Goal: Transaction & Acquisition: Purchase product/service

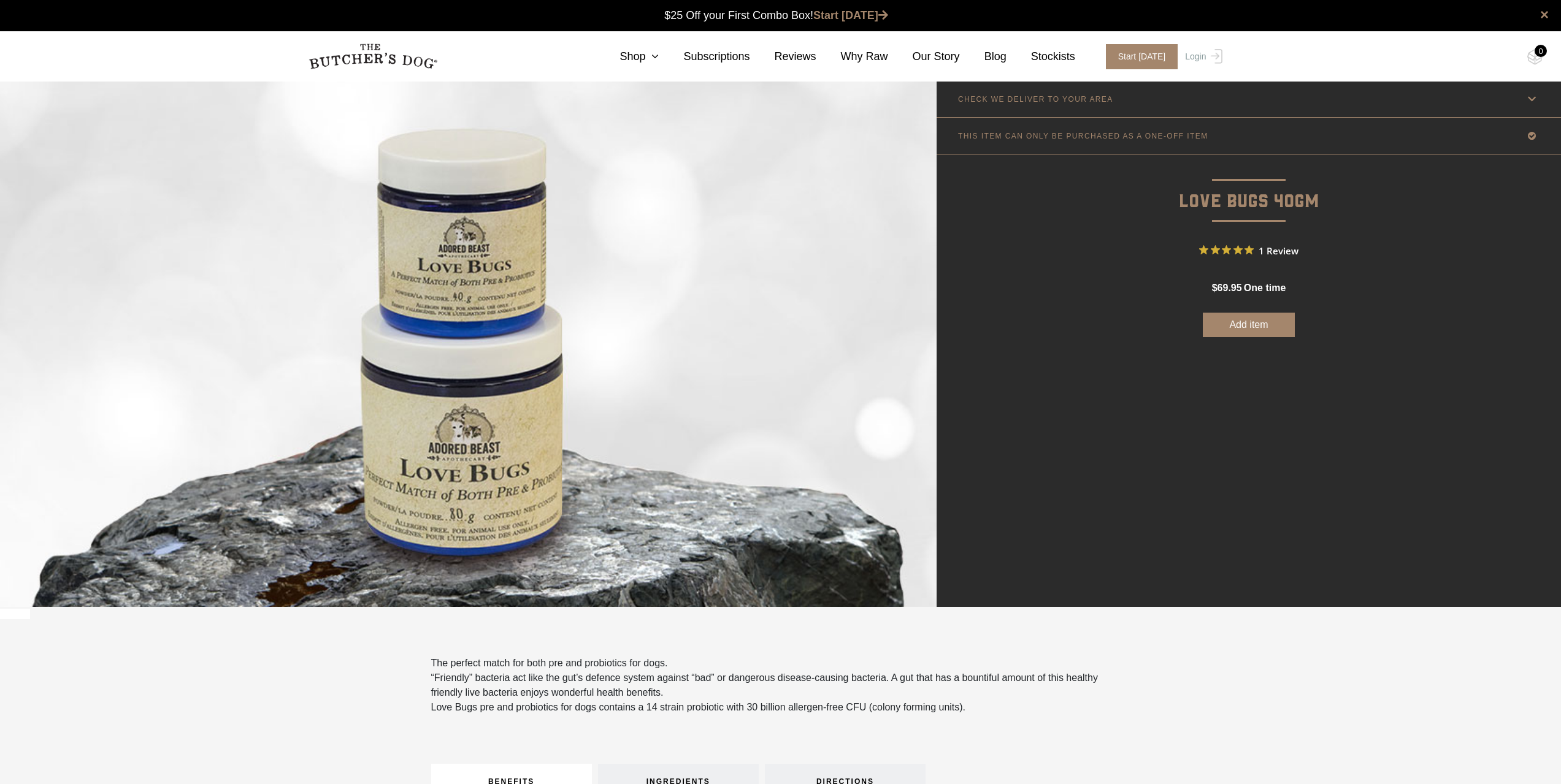
click at [1256, 336] on button "Add item" at bounding box center [1249, 325] width 92 height 24
click at [659, 58] on link "Shop" at bounding box center [627, 56] width 64 height 16
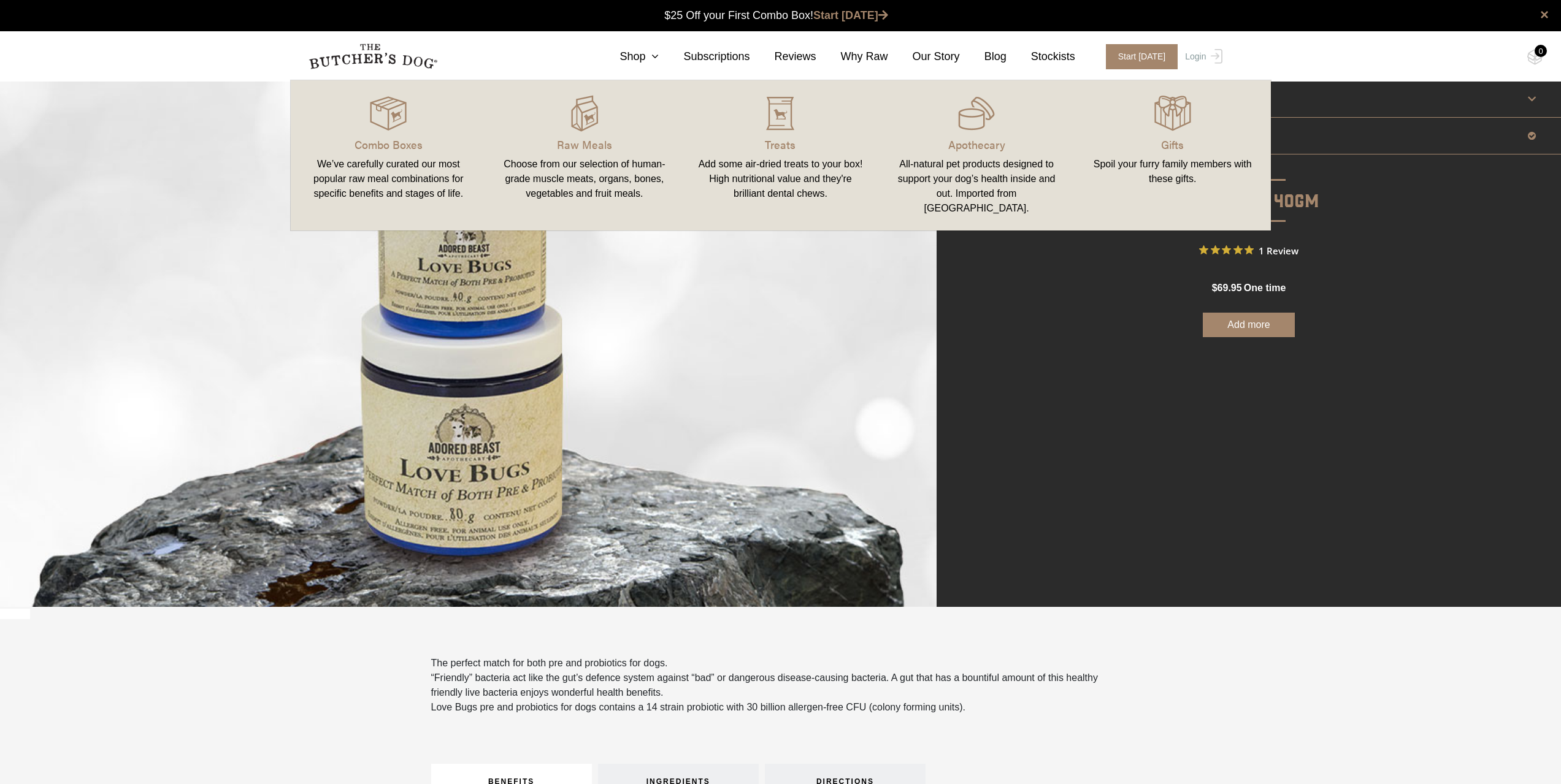
click at [970, 160] on div "All-natural pet products designed to support your dog’s health inside and out. …" at bounding box center [977, 186] width 167 height 59
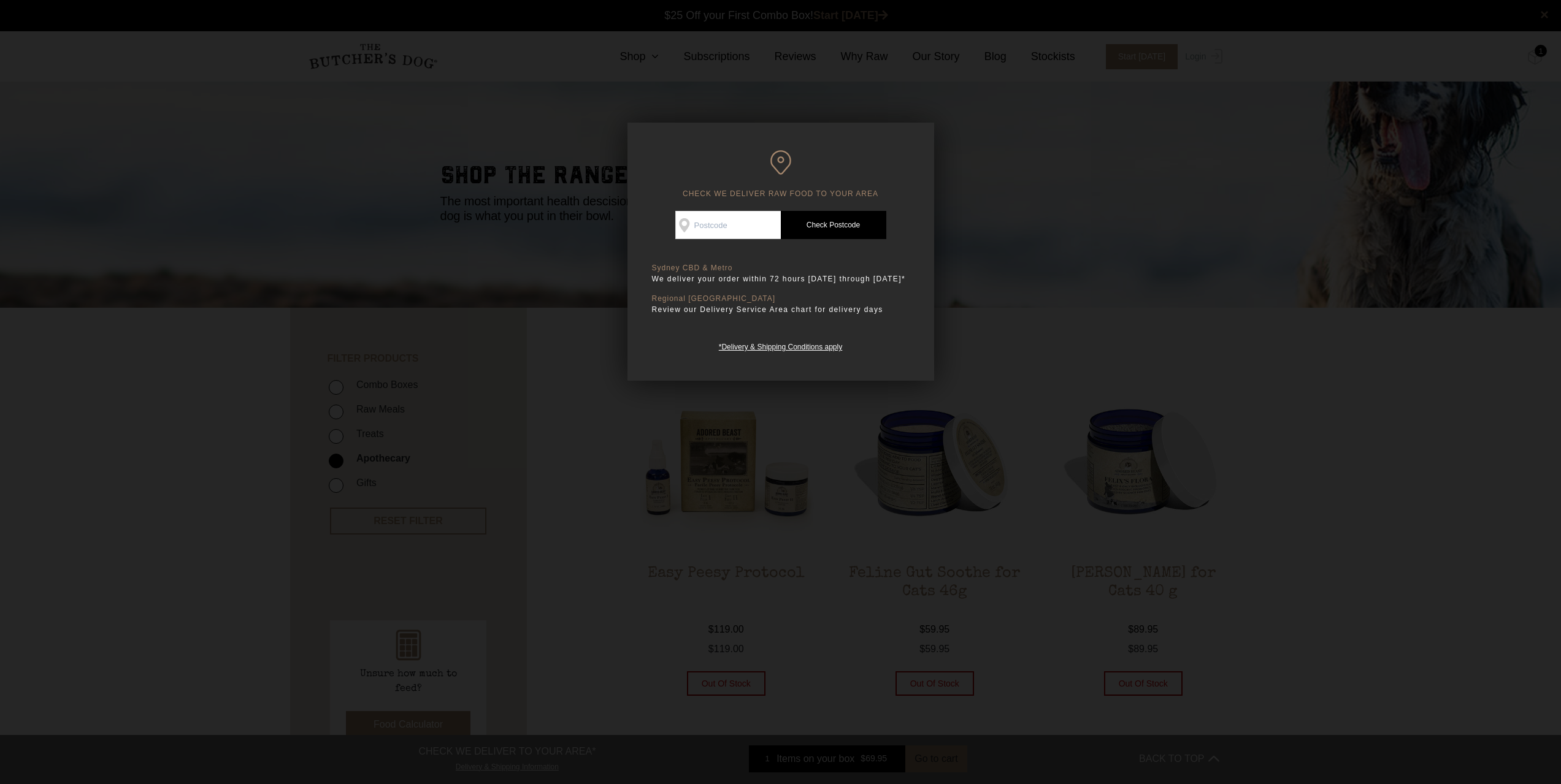
click at [749, 216] on input "Check Availability At" at bounding box center [728, 225] width 106 height 28
type input "4514"
click at [827, 230] on link "Check Postcode" at bounding box center [834, 225] width 106 height 28
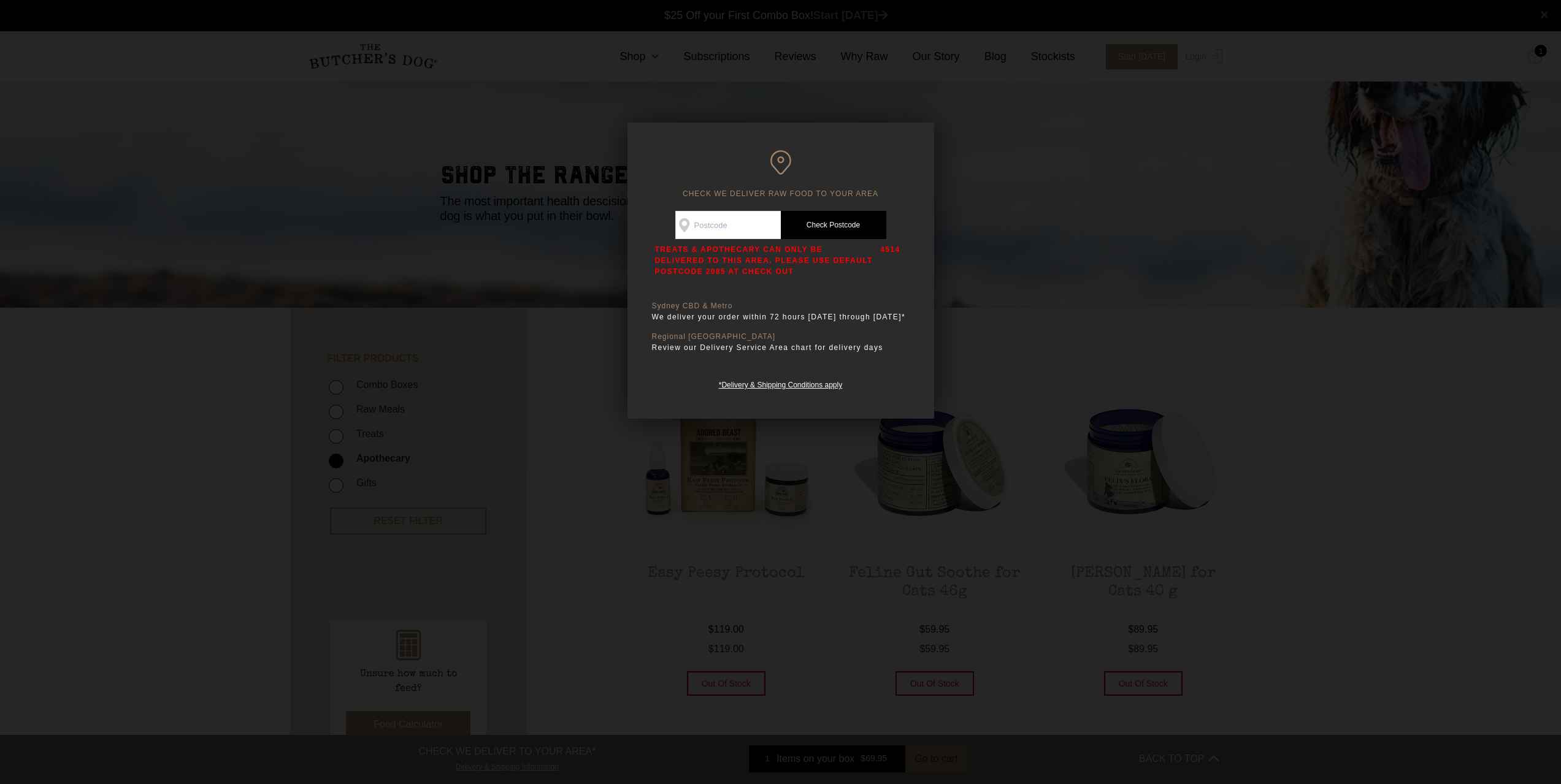
click at [868, 229] on link "Check Postcode" at bounding box center [834, 225] width 106 height 28
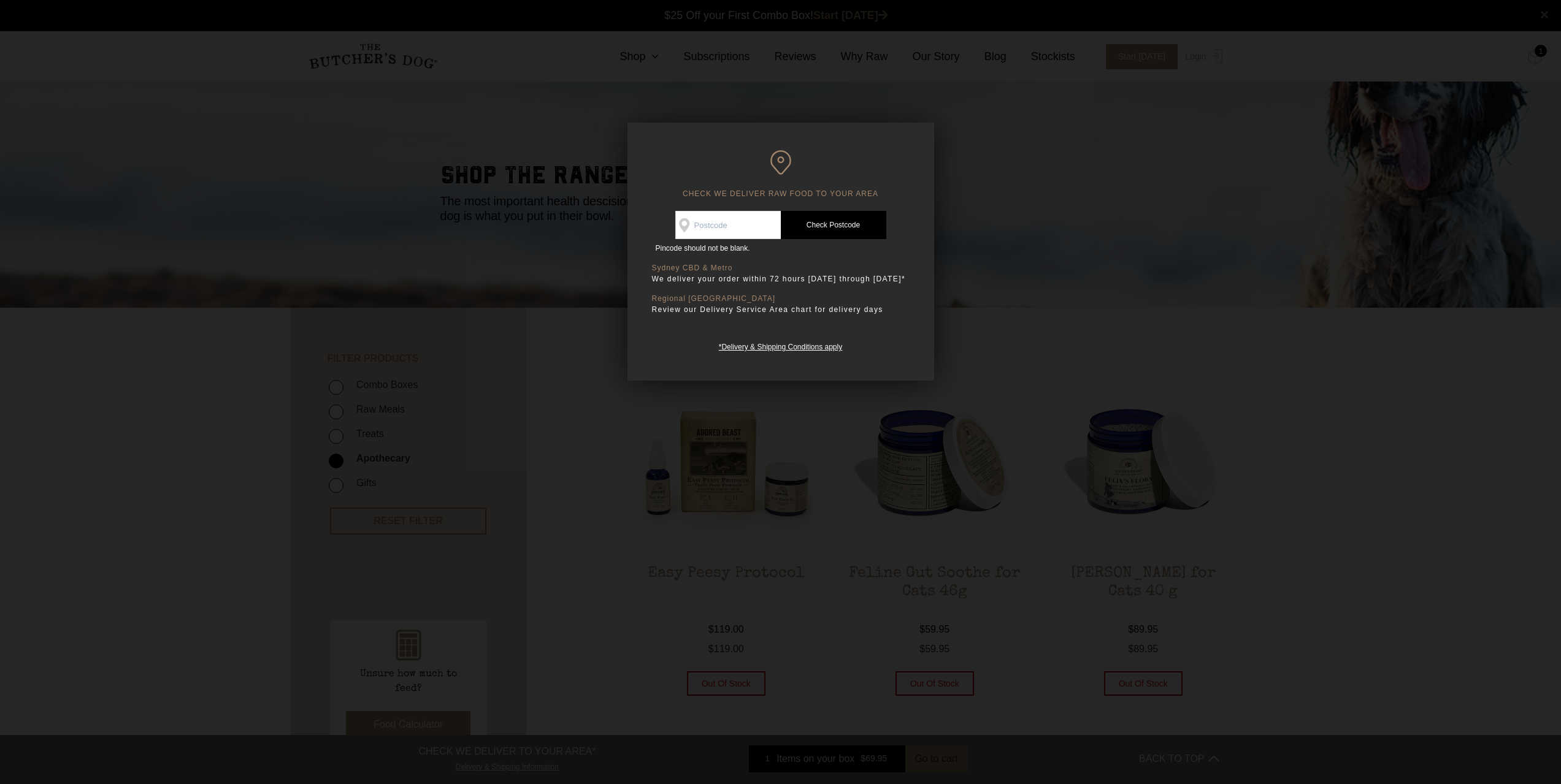
click at [768, 220] on input "Check Availability At" at bounding box center [728, 225] width 106 height 28
type input "4514"
click at [823, 220] on link "Check Postcode" at bounding box center [834, 225] width 106 height 28
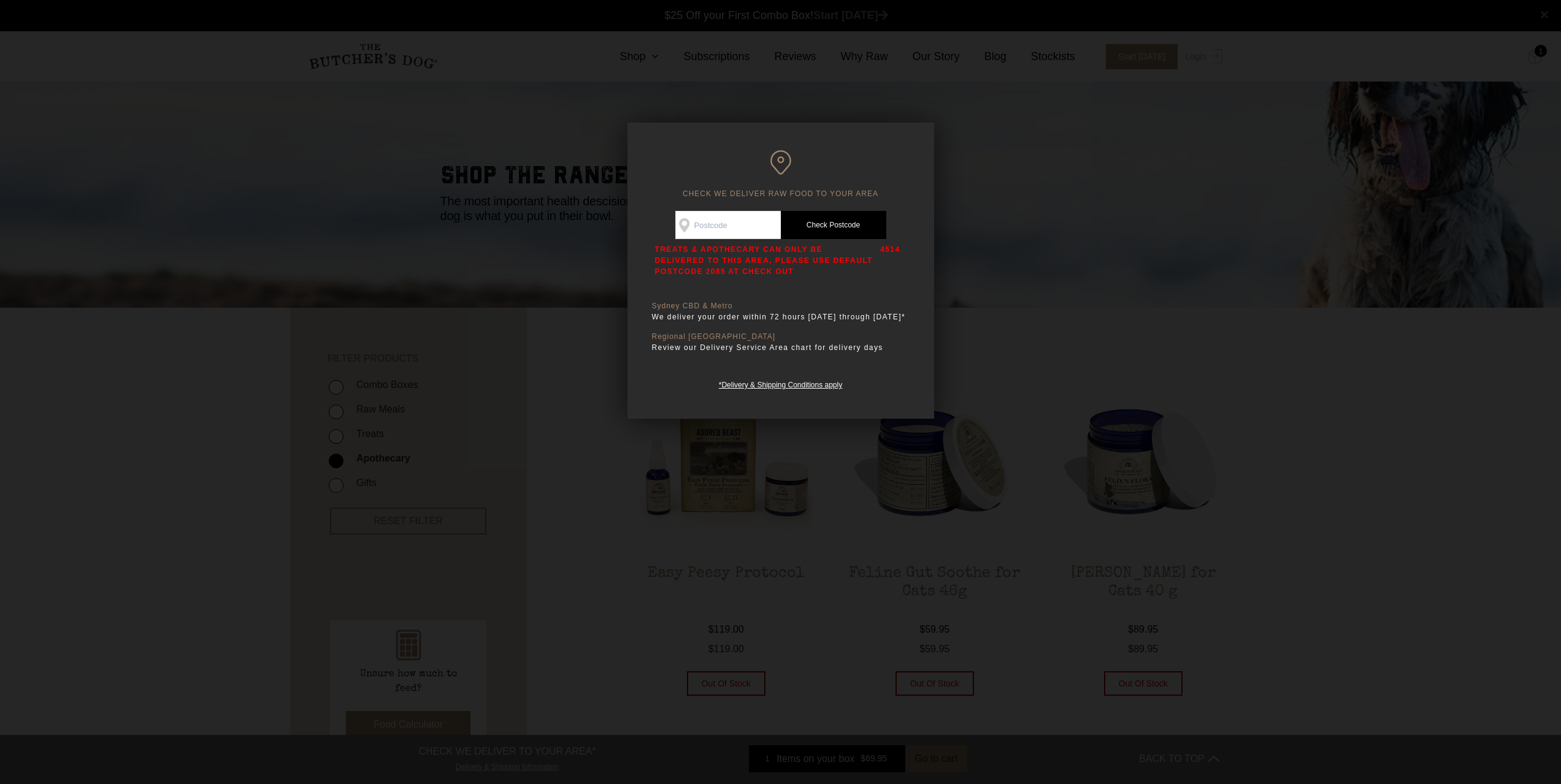
drag, startPoint x: 746, startPoint y: 232, endPoint x: 686, endPoint y: 219, distance: 61.4
click at [686, 219] on input "Check Availability At" at bounding box center [728, 225] width 106 height 28
click at [784, 388] on link "*Delivery & Shipping Conditions apply" at bounding box center [780, 383] width 123 height 12
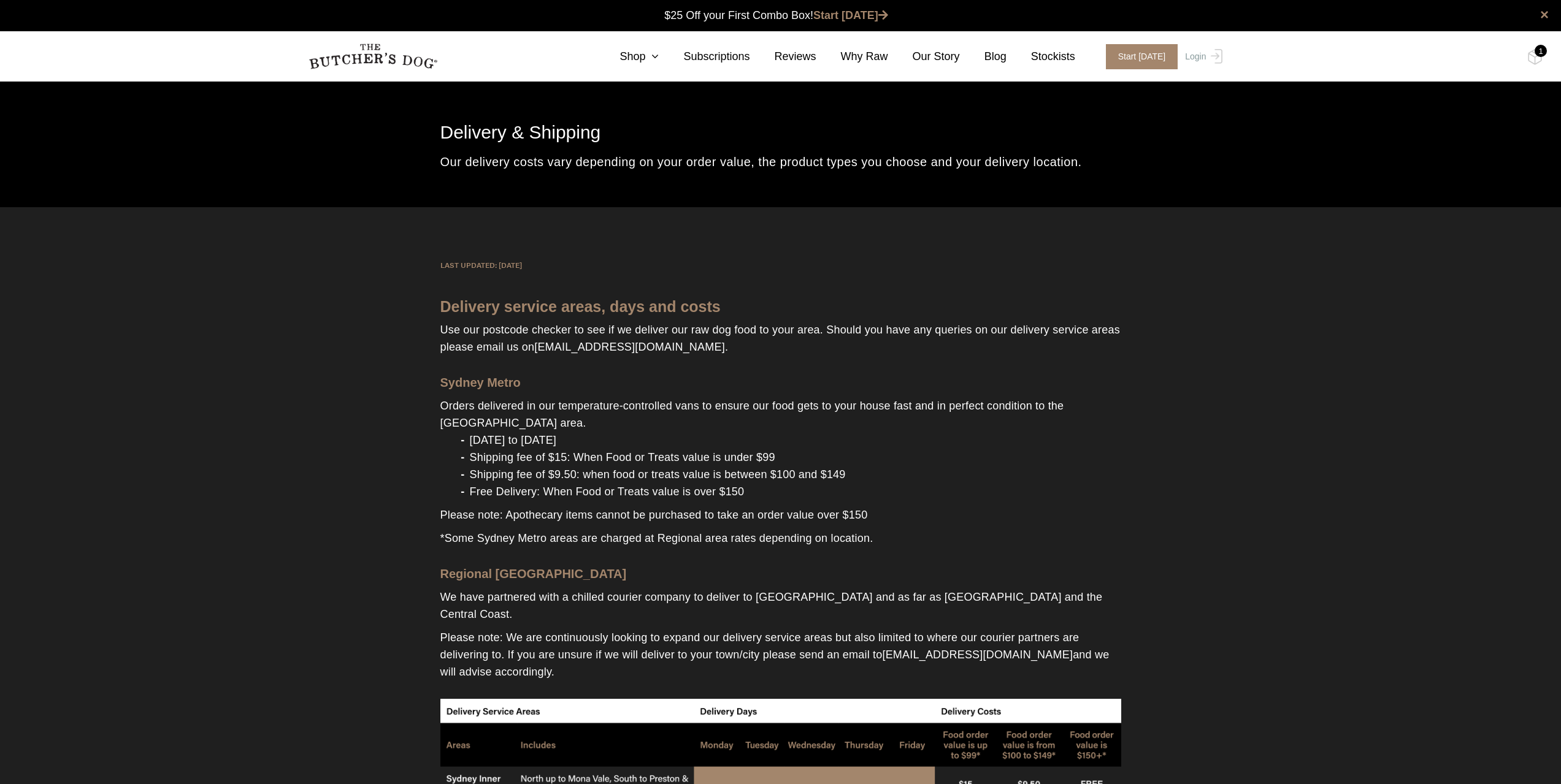
click at [668, 66] on nav "0 Shop Combo Boxes Treats" at bounding box center [780, 56] width 981 height 50
click at [671, 65] on nav "0 Shop Combo Boxes Treats" at bounding box center [780, 56] width 981 height 50
click at [659, 64] on link "Shop" at bounding box center [627, 56] width 64 height 16
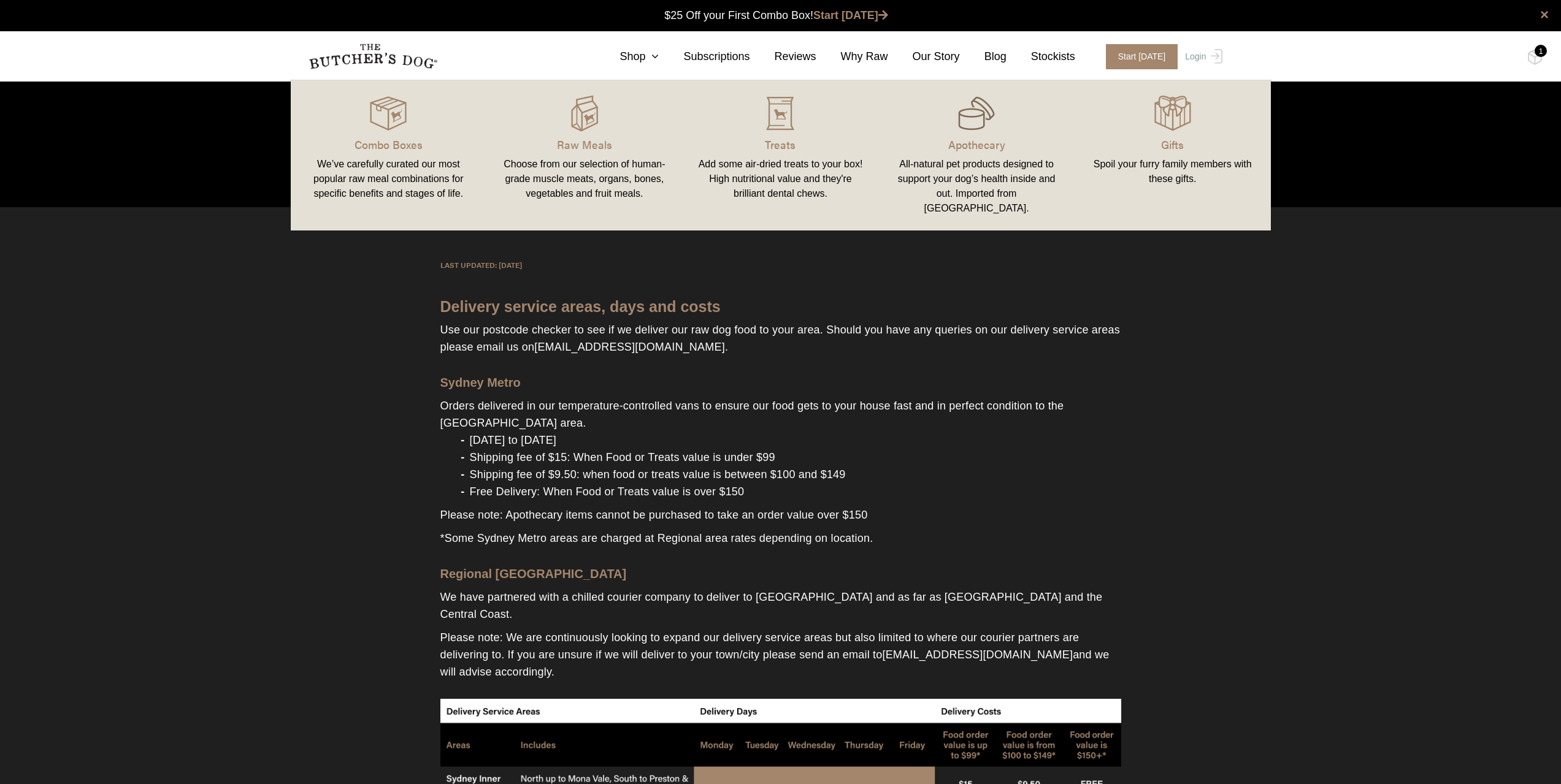
click at [955, 111] on div at bounding box center [977, 113] width 167 height 37
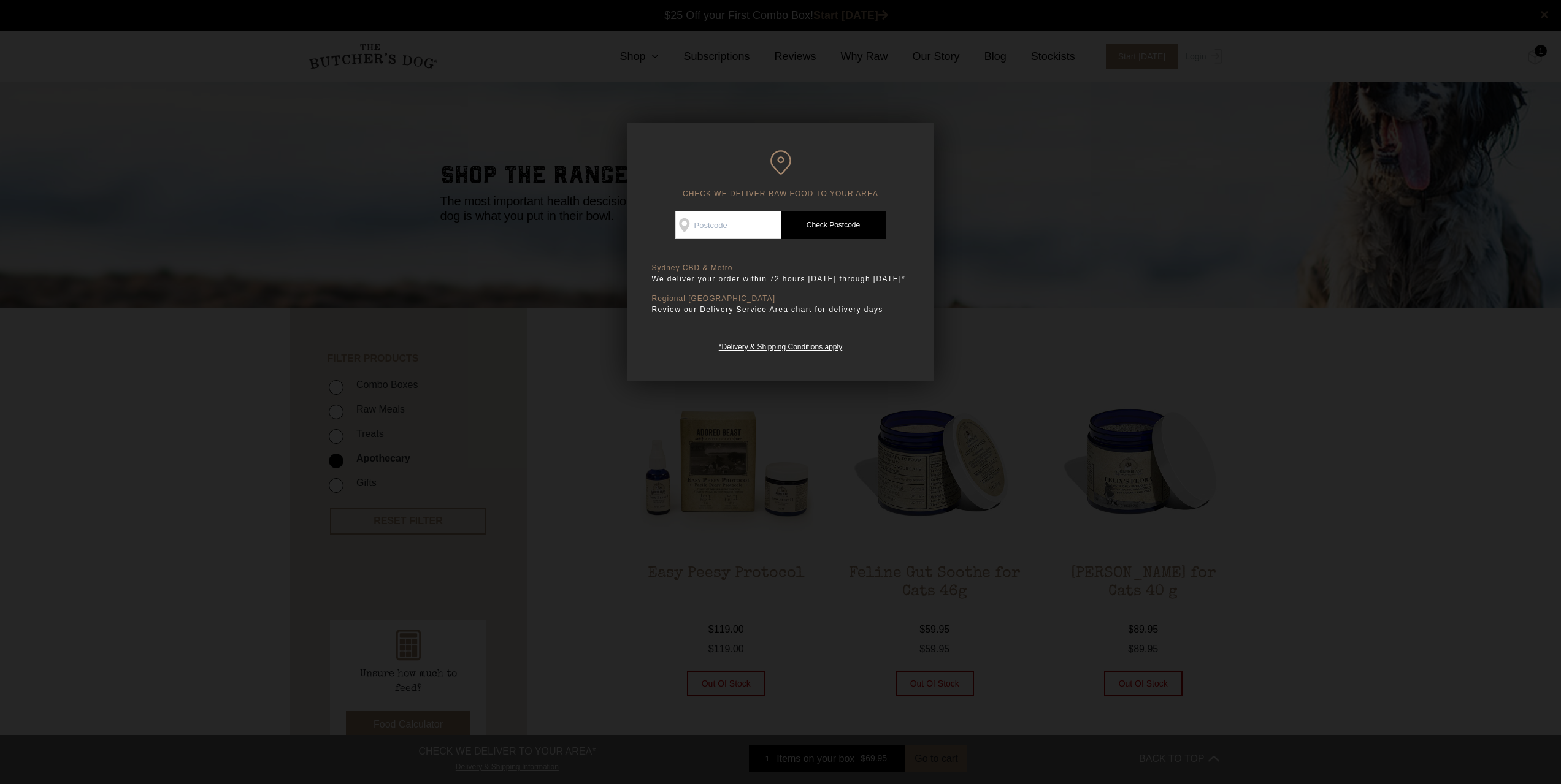
click at [730, 227] on input "Check Availability At" at bounding box center [728, 225] width 106 height 28
type input "4514"
click at [826, 229] on link "Check Postcode" at bounding box center [834, 225] width 106 height 28
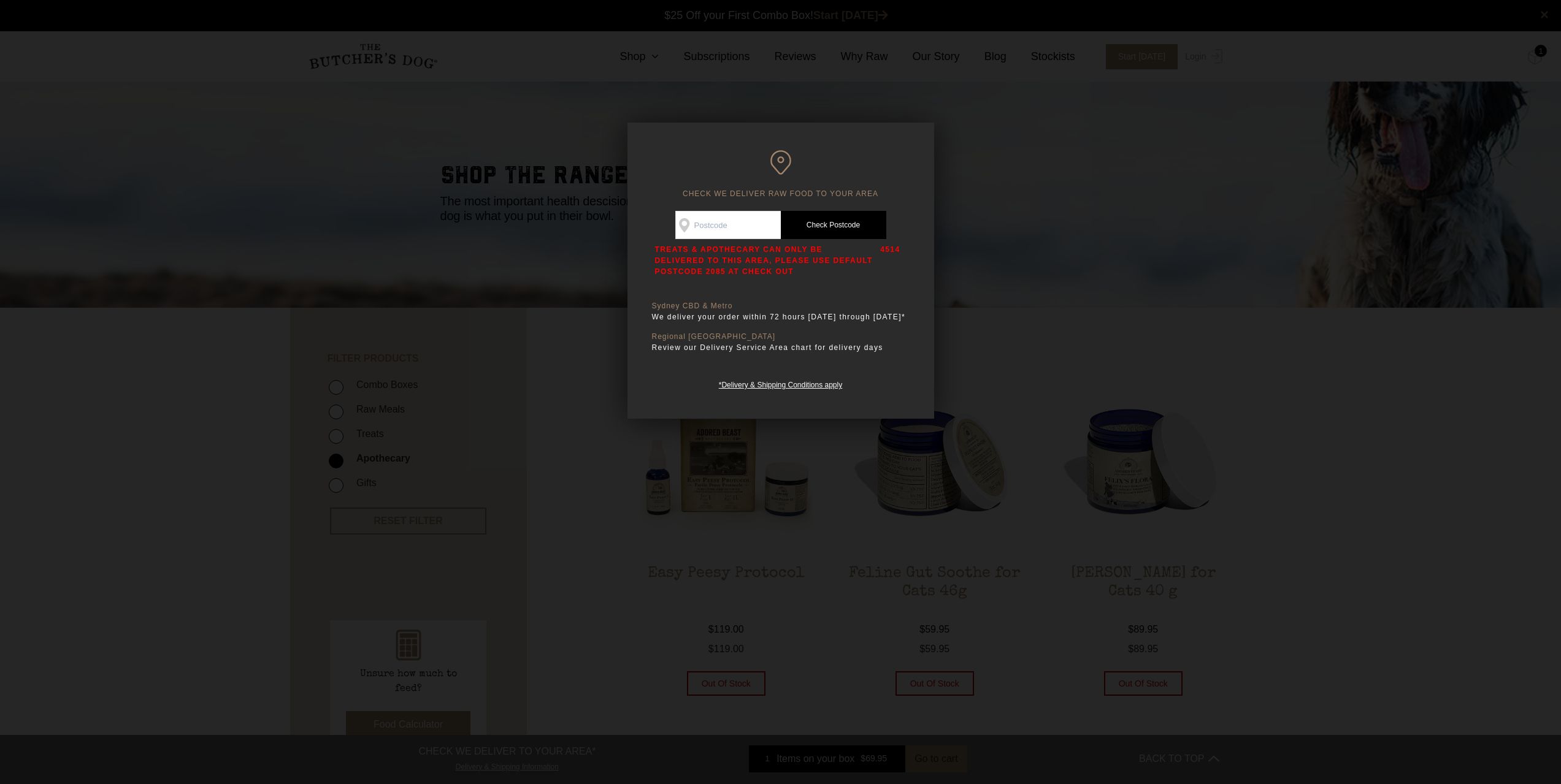
click at [688, 228] on input "Check Availability At" at bounding box center [728, 225] width 106 height 28
type input "2085"
click at [810, 219] on link "Check Postcode" at bounding box center [834, 225] width 106 height 28
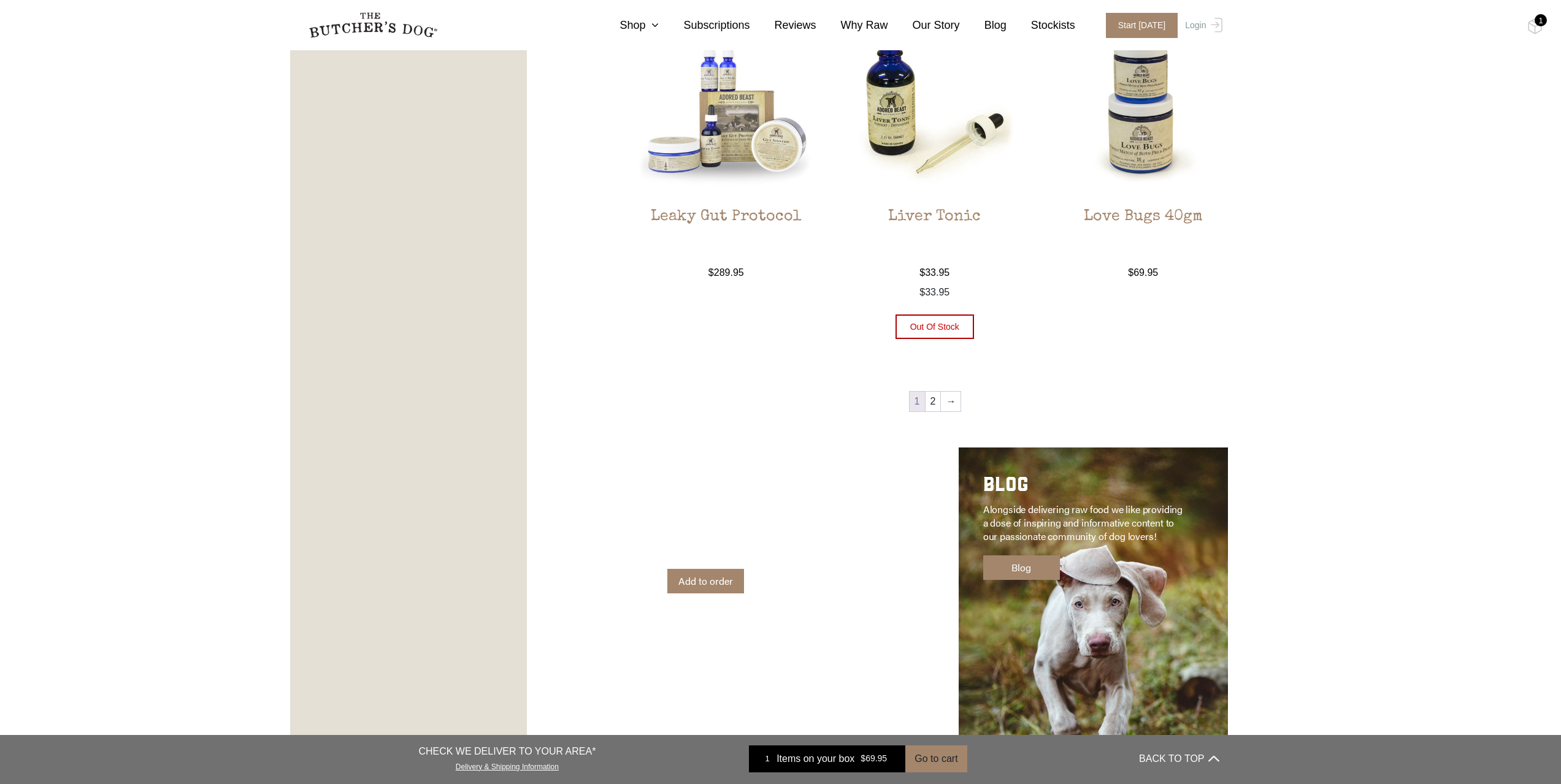
scroll to position [1410, 0]
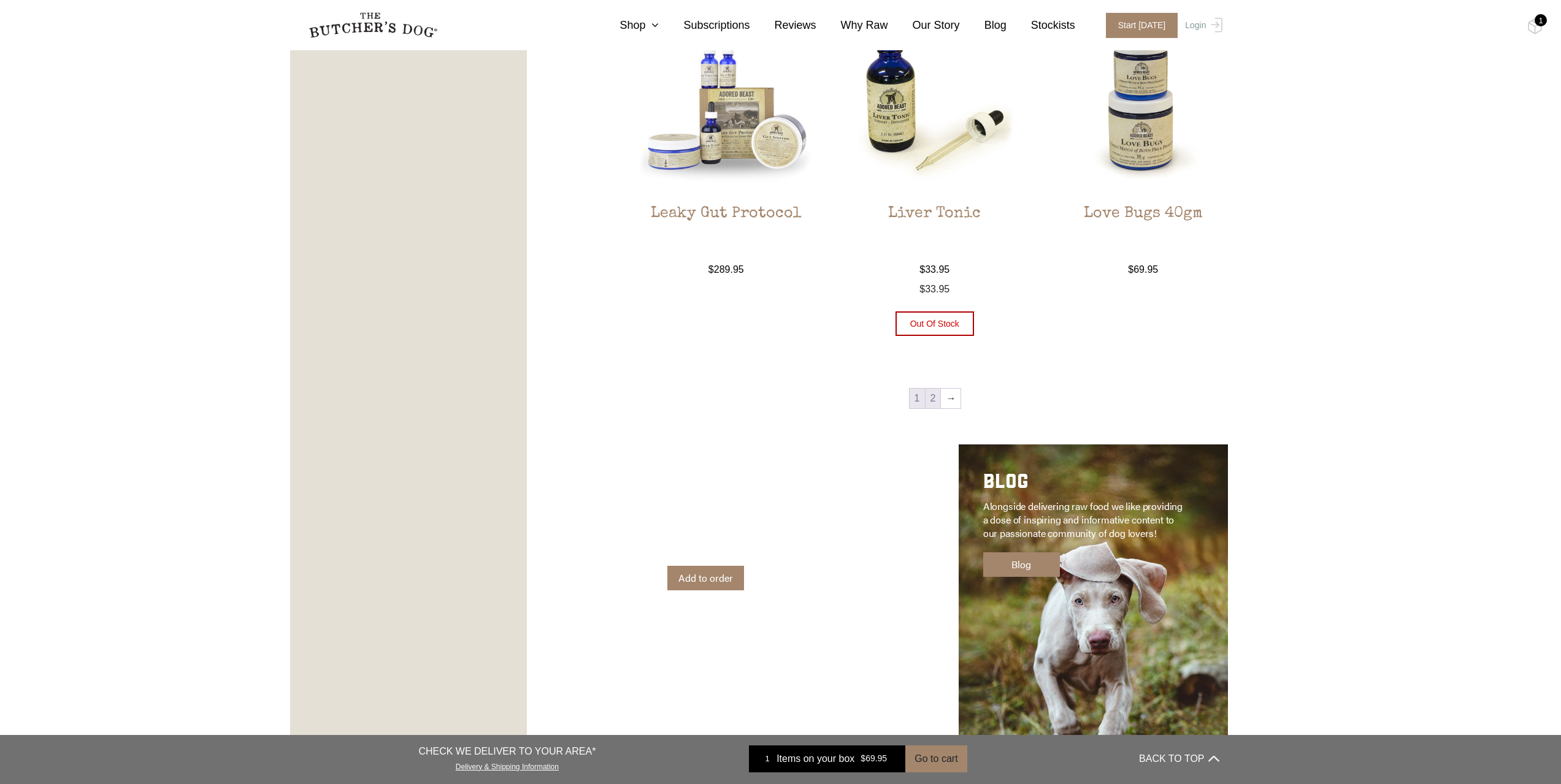
click at [936, 401] on link "2" at bounding box center [933, 398] width 16 height 20
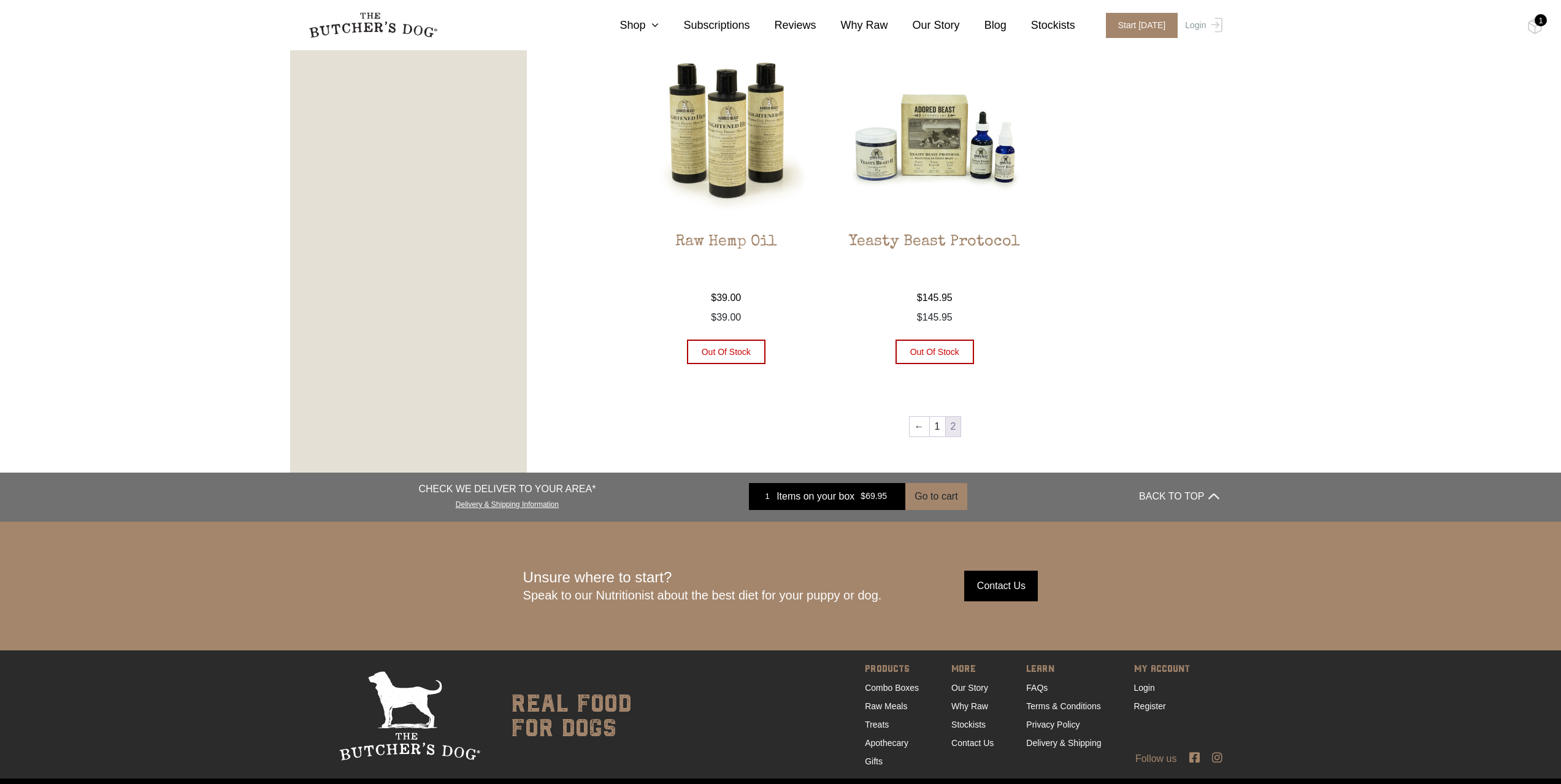
scroll to position [742, 0]
